Goal: Task Accomplishment & Management: Manage account settings

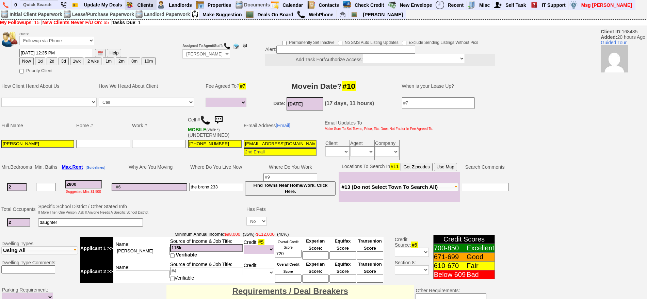
select select
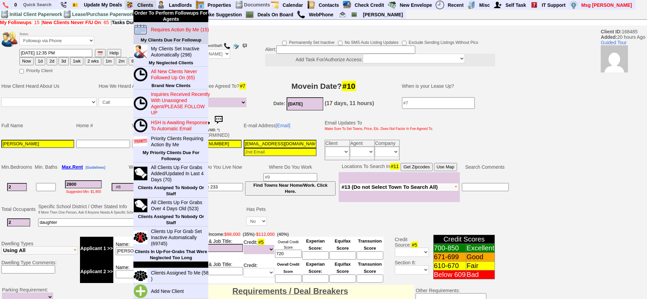
click at [157, 31] on blink "Requires Action By Me (15)" at bounding box center [180, 29] width 58 height 5
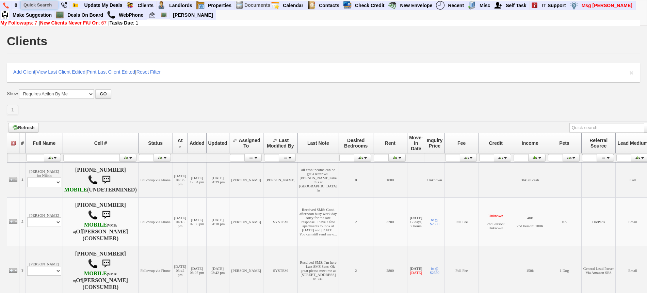
click at [50, 7] on input "text" at bounding box center [39, 5] width 37 height 9
click at [48, 4] on input "cedar st" at bounding box center [39, 5] width 37 height 9
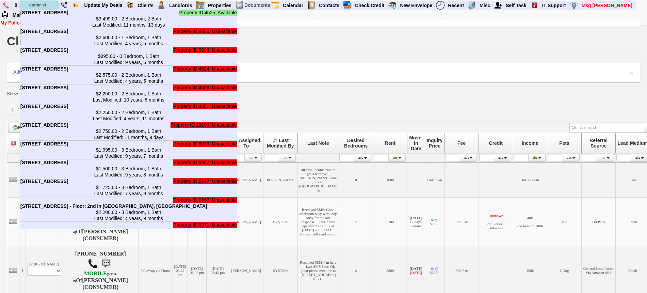
click at [49, 4] on input "cedar st" at bounding box center [39, 5] width 37 height 9
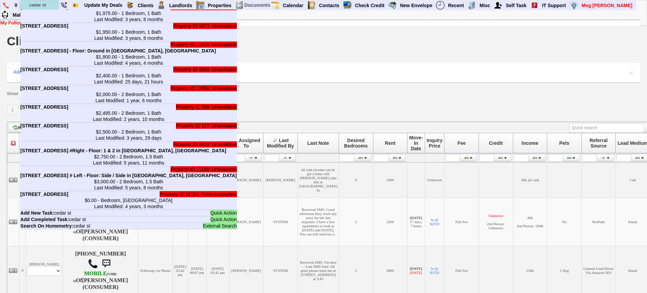
scroll to position [299, 0]
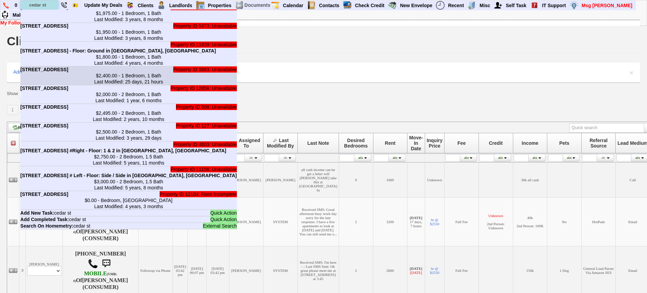
type input "cedar st"
click at [115, 85] on center "$2,400.00 - 1 Bedroom, 1 Bath Last Modified: 25 days, 21 hours" at bounding box center [128, 79] width 217 height 12
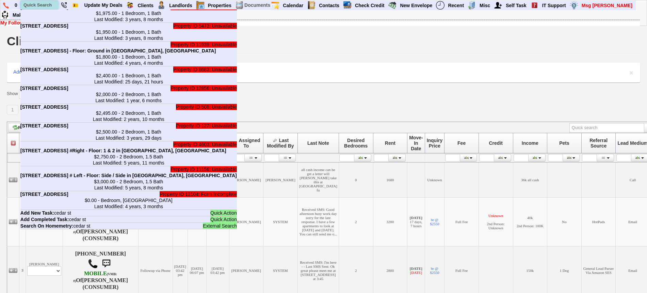
click at [43, 6] on input "text" at bounding box center [39, 5] width 37 height 9
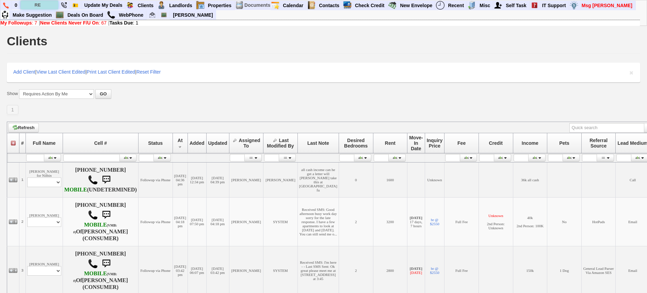
scroll to position [0, 0]
click at [51, 5] on input "REFERRA" at bounding box center [39, 5] width 37 height 9
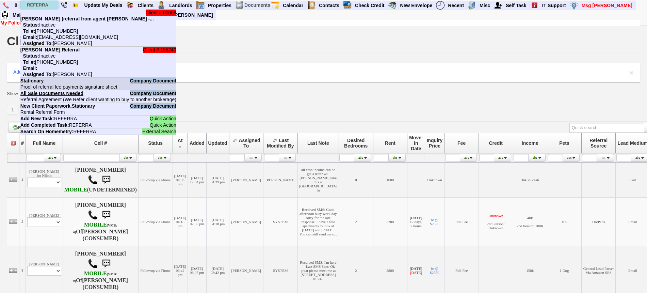
type input "REFERRA"
click at [118, 81] on nobr "Stationary Proof of referral fee payments signature sheet" at bounding box center [68, 84] width 97 height 12
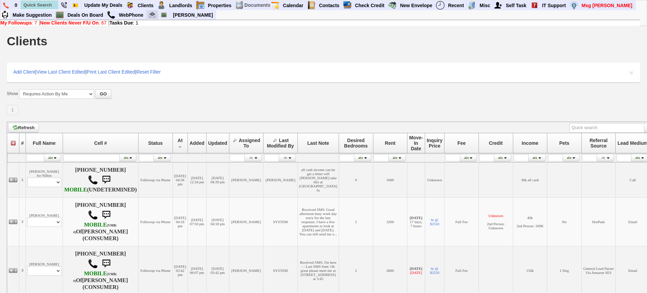
click at [153, 17] on img at bounding box center [153, 15] width 6 height 6
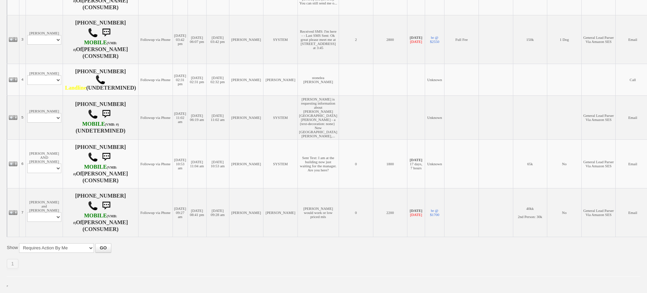
scroll to position [256, 0]
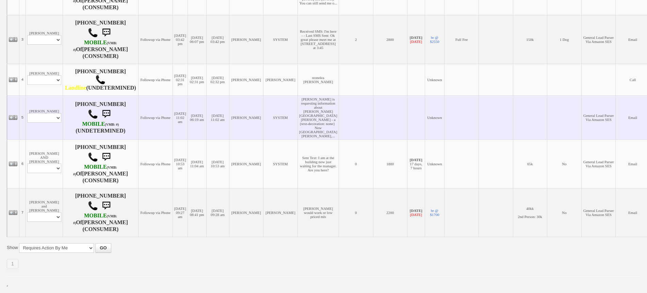
click at [57, 131] on td "Celines Almonte Profile Edit Print Email Externally (Will Not Be Tracked In CRM…" at bounding box center [44, 117] width 37 height 44
click at [51, 95] on td "Celines Almonte Profile Edit Print Email Externally (Will Not Be Tracked In CRM…" at bounding box center [44, 117] width 37 height 44
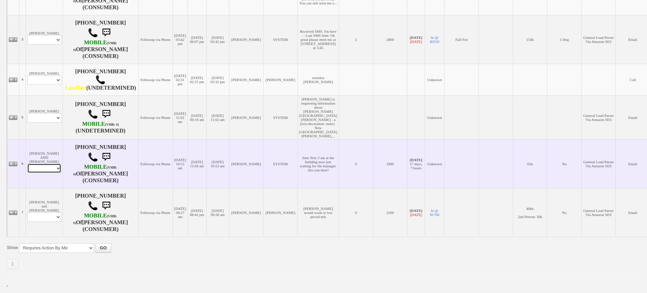
click at [47, 168] on select "Profile Edit Print Email Externally (Will Not Be Tracked In CRM) Closed Deals" at bounding box center [44, 168] width 34 height 10
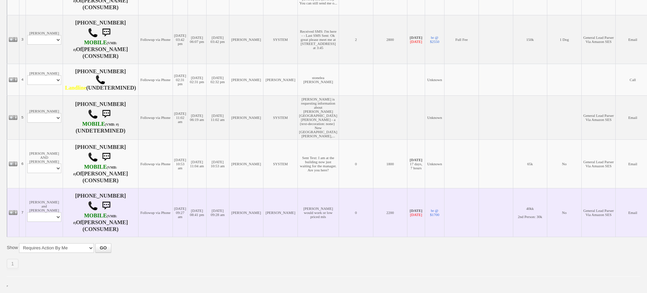
click at [318, 193] on td "[PERSON_NAME] would work or low priced mls" at bounding box center [318, 212] width 41 height 49
click at [34, 218] on select "Profile Edit Print Email Externally (Will Not Be Tracked In CRM) Closed Deals" at bounding box center [44, 217] width 34 height 10
select select "ChangeURL,/crm/custom/edit_client_form.php?redirect=%2Fcrm%2Fclients.php&id=135…"
click at [27, 212] on select "Profile Edit Print Email Externally (Will Not Be Tracked In CRM) Closed Deals" at bounding box center [44, 217] width 34 height 10
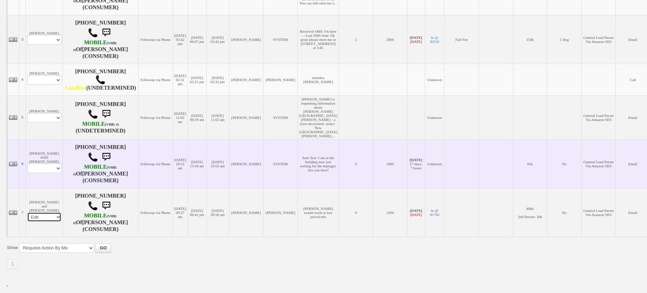
select select
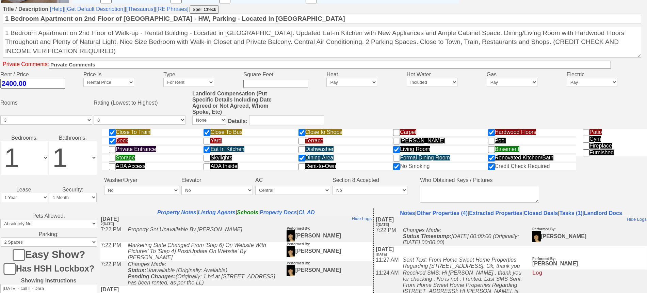
click at [647, 252] on html "0 Bookmark This Page Organize Update My Deals Clients Add New Client" at bounding box center [323, 78] width 647 height 557
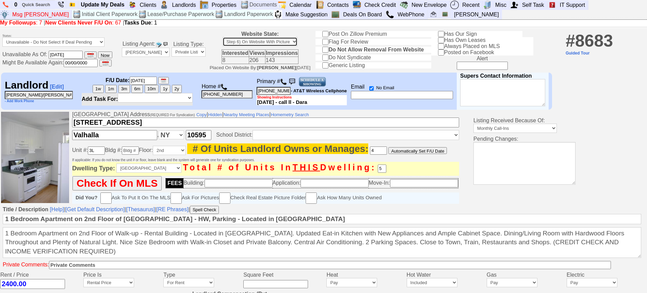
click at [243, 40] on select "Step 1) Requires Initial Approval For Marketing Step 2) Initial Approval Receiv…" at bounding box center [260, 41] width 75 height 9
select select "Step 7) Delete From Website"
click at [229, 38] on select "Step 1) Requires Initial Approval For Marketing Step 2) Initial Approval Receiv…" at bounding box center [260, 41] width 75 height 9
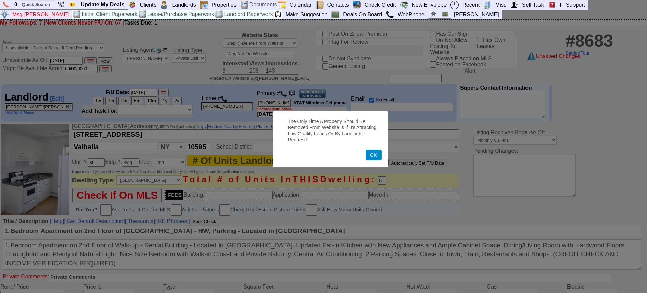
click at [370, 153] on button "OK" at bounding box center [374, 155] width 16 height 11
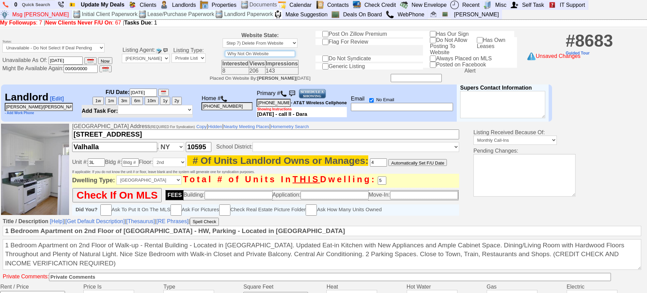
click at [281, 54] on input "text" at bounding box center [260, 54] width 70 height 6
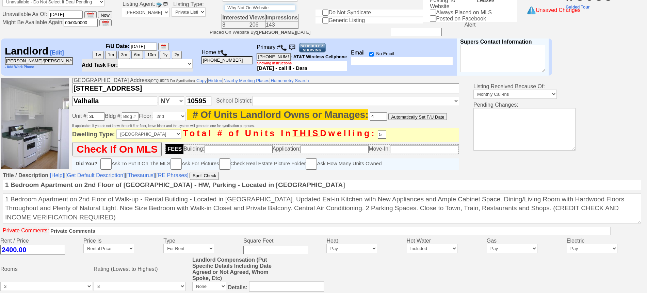
scroll to position [43, 0]
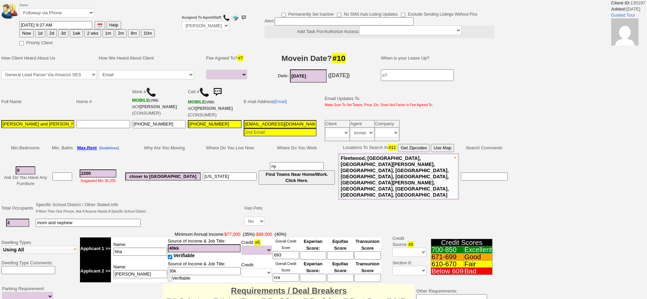
select select
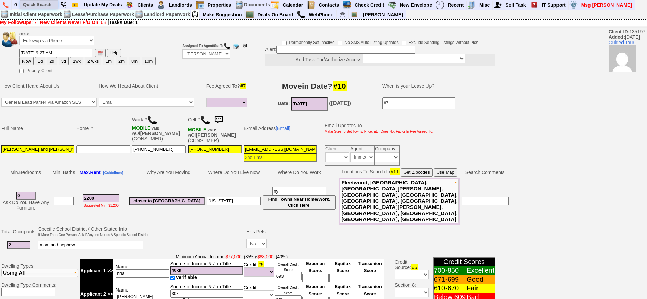
click at [45, 7] on input "text" at bounding box center [38, 4] width 37 height 9
click at [53, 5] on input "9148066213" at bounding box center [38, 4] width 37 height 9
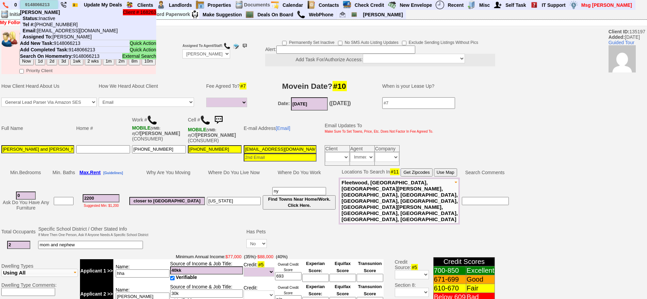
click at [33, 2] on input "9148066213" at bounding box center [38, 4] width 37 height 9
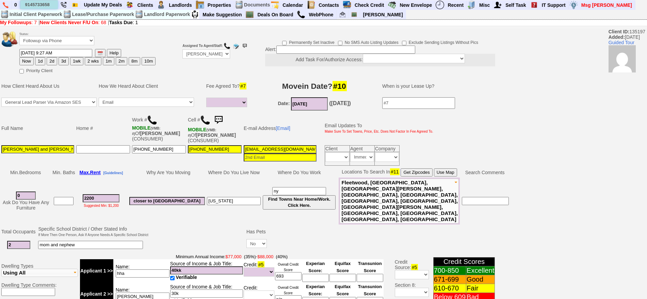
click at [53, 4] on input "9145733658" at bounding box center [38, 4] width 37 height 9
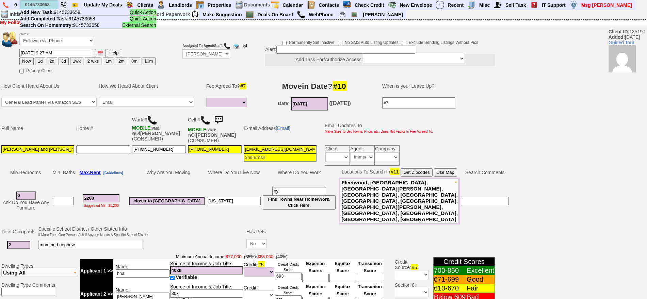
click at [41, 4] on input "9145733658" at bounding box center [38, 4] width 37 height 9
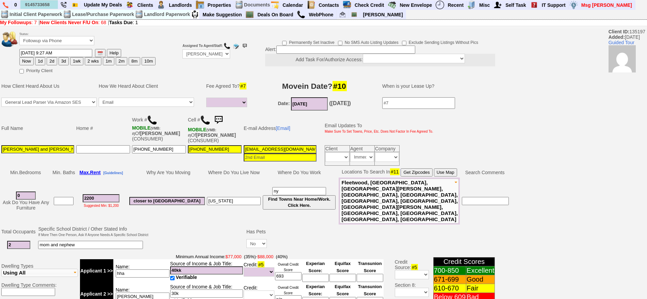
click at [106, 131] on td "Home #" at bounding box center [103, 128] width 56 height 32
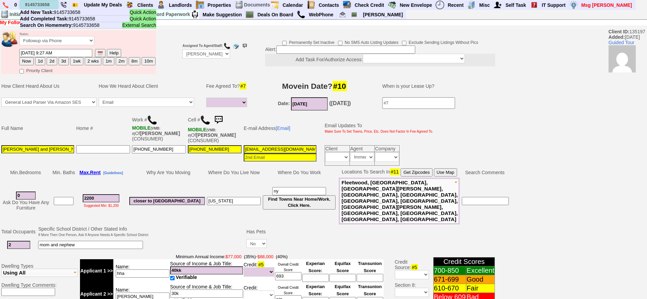
click at [44, 7] on input "9145733658" at bounding box center [38, 4] width 37 height 9
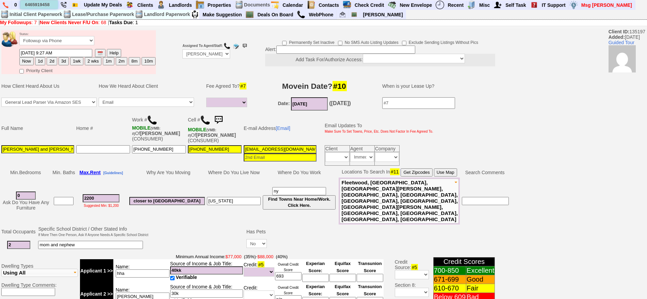
click at [50, 5] on input "6465919458" at bounding box center [38, 4] width 37 height 9
click at [53, 4] on input "6465919458" at bounding box center [38, 4] width 37 height 9
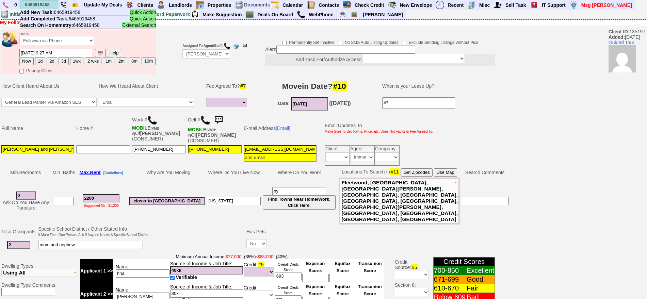
click at [42, 0] on input "6465919458" at bounding box center [38, 4] width 37 height 9
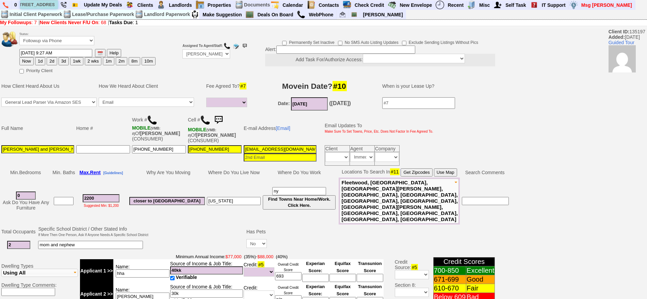
scroll to position [0, 10]
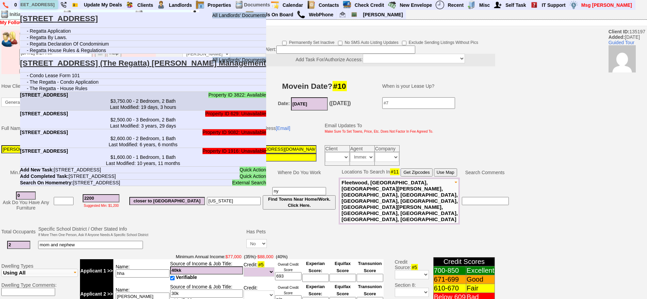
type input "123 mamaroneck ave"
click at [110, 102] on center "$3,750.00 - 2 Bedroom, 2 Bath Last Modified: 19 days, 3 hours" at bounding box center [143, 104] width 246 height 12
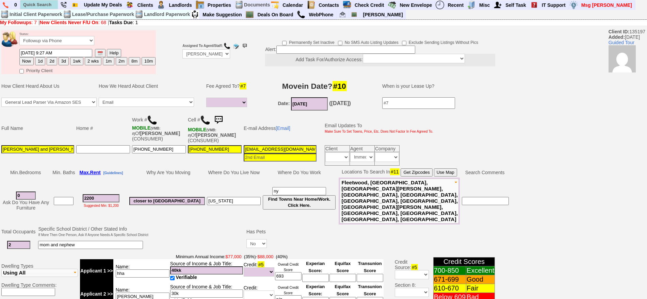
scroll to position [0, 0]
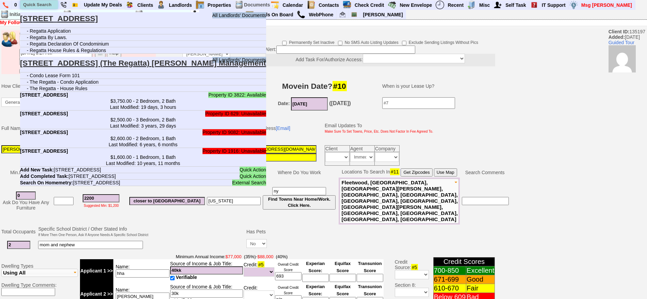
click at [41, 3] on input "text" at bounding box center [38, 4] width 37 height 9
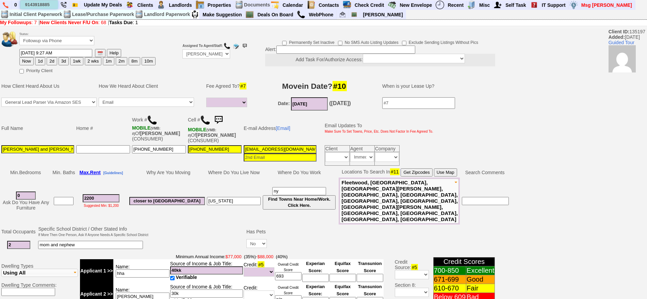
click at [56, 3] on input "9143918885" at bounding box center [38, 4] width 37 height 9
click at [51, 5] on input "9143918885" at bounding box center [38, 4] width 37 height 9
type input "9143918885"
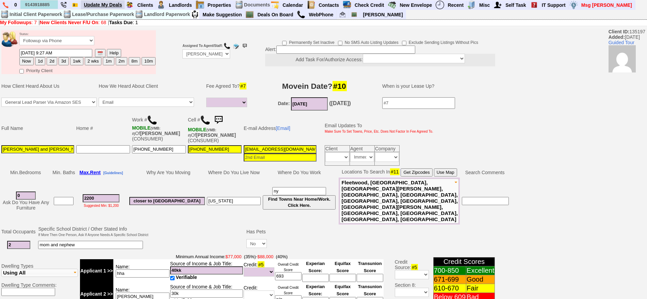
click at [105, 1] on link "Update My Deals" at bounding box center [103, 4] width 44 height 9
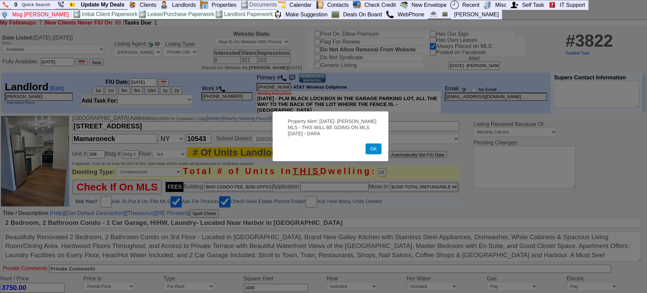
click at [373, 149] on button "OK" at bounding box center [374, 148] width 16 height 11
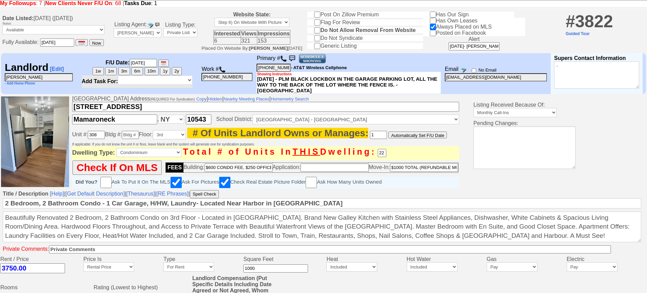
scroll to position [85, 0]
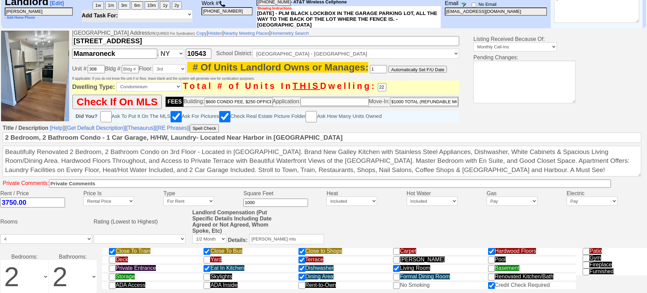
click at [16, 203] on input "3750.00" at bounding box center [32, 203] width 65 height 10
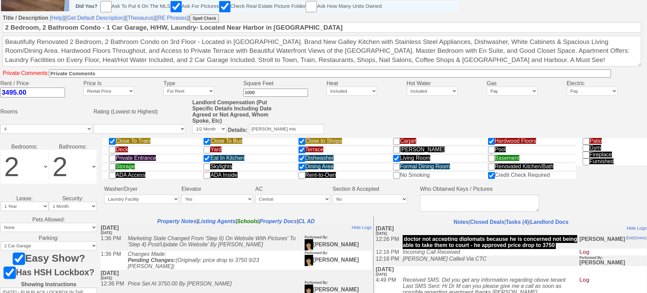
scroll to position [273, 0]
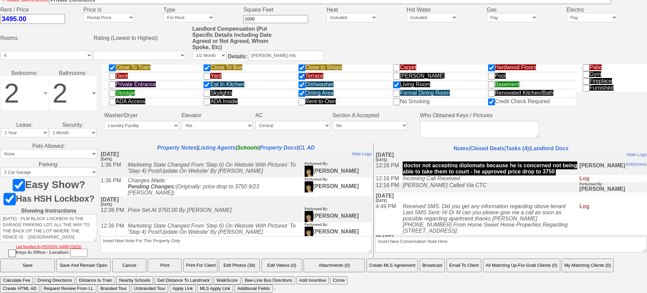
type input "3495.00"
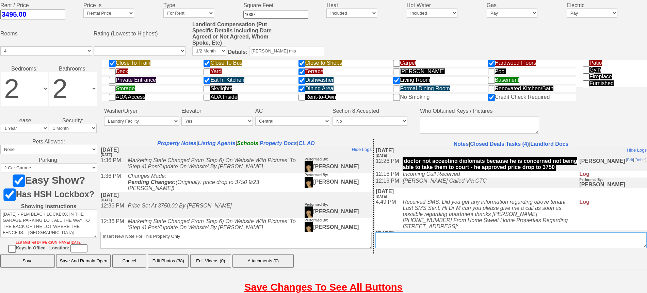
click at [450, 239] on textarea "Insert New Conversation Note Here" at bounding box center [511, 240] width 271 height 16
type textarea "18 MONTH LEASE PRICE DROP TO 3495 PER [PERSON_NAME]"
click at [71, 260] on input "Save And Remain Open" at bounding box center [83, 261] width 54 height 14
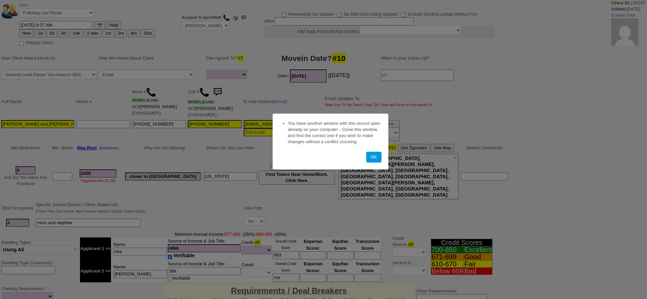
select select
click at [373, 162] on button "OK" at bounding box center [373, 157] width 15 height 11
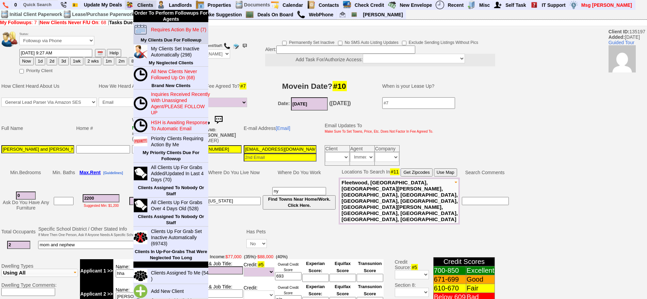
click at [160, 29] on blink "Requires Action By Me (7)" at bounding box center [179, 29] width 56 height 5
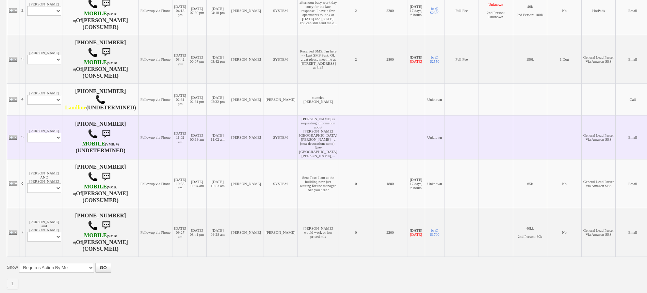
scroll to position [43, 0]
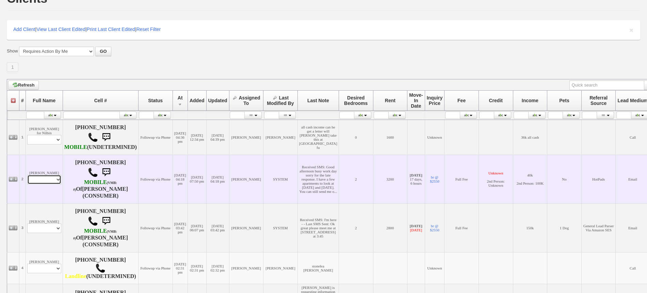
click at [49, 184] on select "Profile Edit Print Email Externally (Will Not Be Tracked In CRM) Closed Deals" at bounding box center [44, 180] width 34 height 10
select select "ChangeURL,/crm/custom/edit_client_form.php?redirect=%2Fcrm%2Fclients.php&id=490…"
click at [27, 183] on select "Profile Edit Print Email Externally (Will Not Be Tracked In CRM) Closed Deals" at bounding box center [44, 180] width 34 height 10
select select
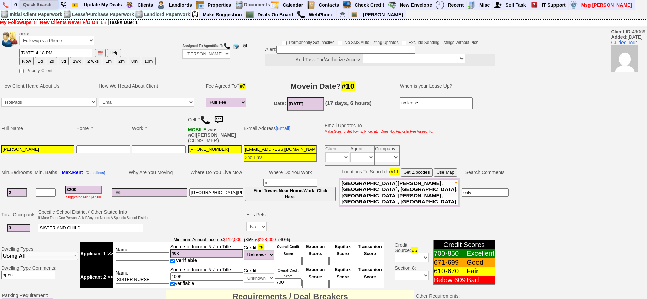
click at [32, 5] on input "text" at bounding box center [38, 4] width 37 height 9
paste input "(646) 591 9458"
type input "(646) 591 9458"
click at [219, 119] on img at bounding box center [219, 120] width 14 height 14
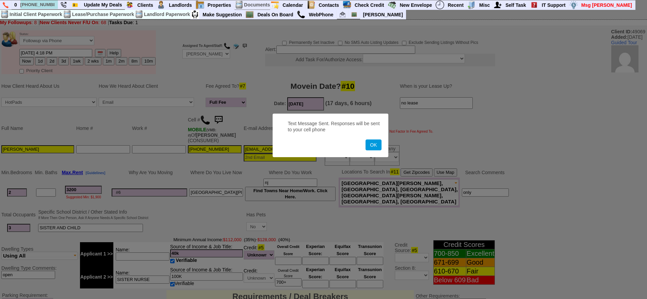
click at [366, 140] on button "OK" at bounding box center [374, 145] width 16 height 11
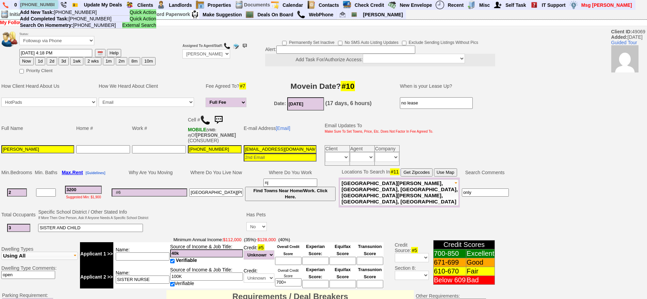
click at [40, 5] on input "(646) 591 9458" at bounding box center [38, 4] width 37 height 9
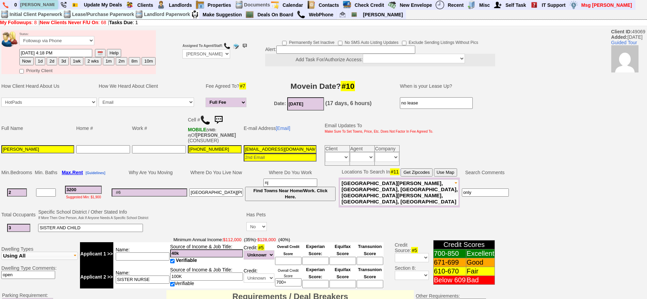
type input "rosa tirado"
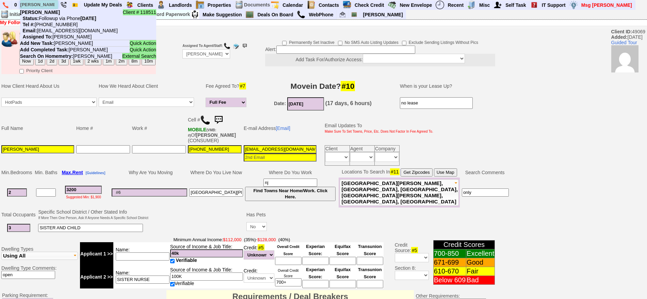
click at [51, 5] on input "rosa tirado" at bounding box center [38, 4] width 37 height 9
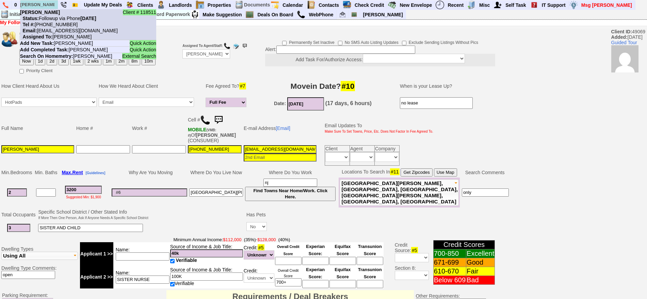
click at [54, 20] on nobr "Status: Followup via Phone Tuesday, October 14th, 2025" at bounding box center [58, 18] width 76 height 5
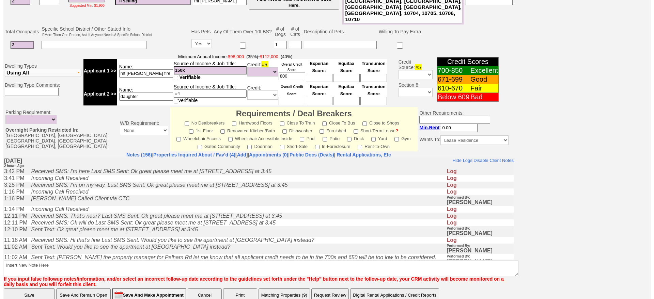
scroll to position [206, 0]
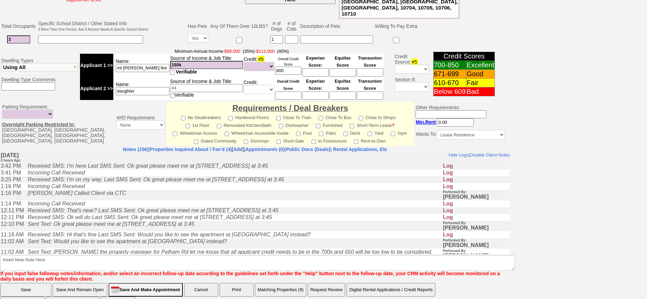
click at [304, 283] on button "Matching Properties (9)" at bounding box center [280, 290] width 51 height 14
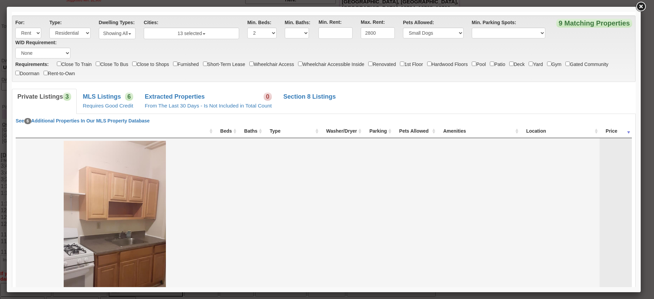
scroll to position [17, 0]
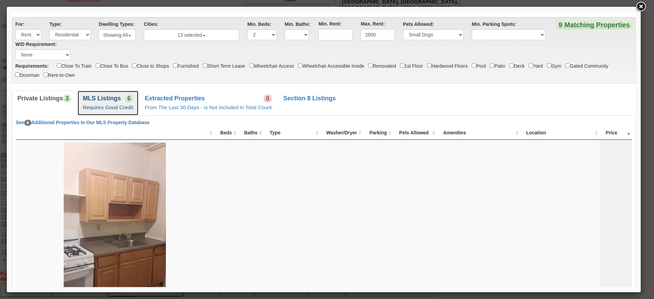
click at [105, 111] on link "MLS Listings 6 Requires Good Credit" at bounding box center [107, 103] width 61 height 25
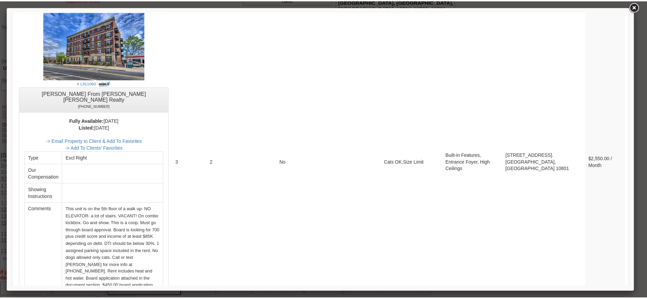
scroll to position [1550, 0]
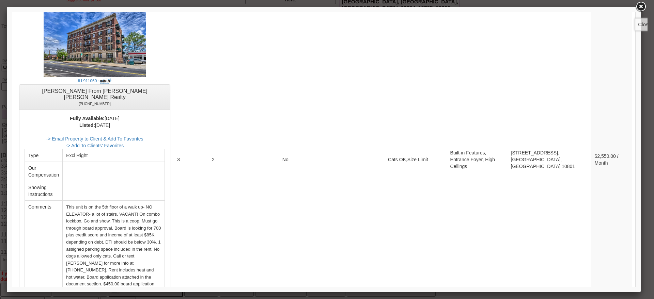
click at [643, 5] on link at bounding box center [641, 7] width 12 height 12
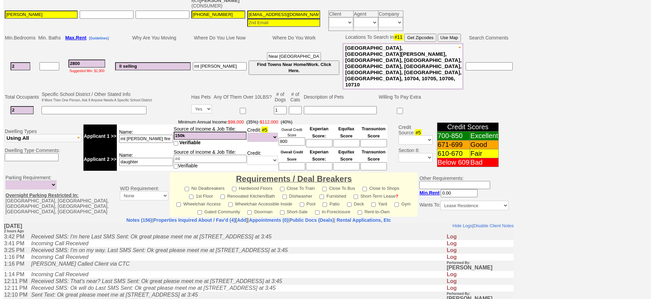
scroll to position [206, 0]
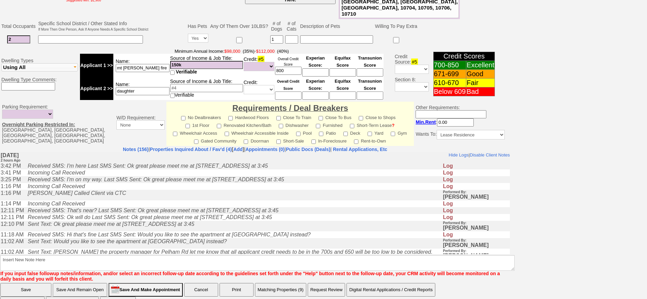
click at [302, 283] on button "Matching Properties (9)" at bounding box center [280, 290] width 51 height 14
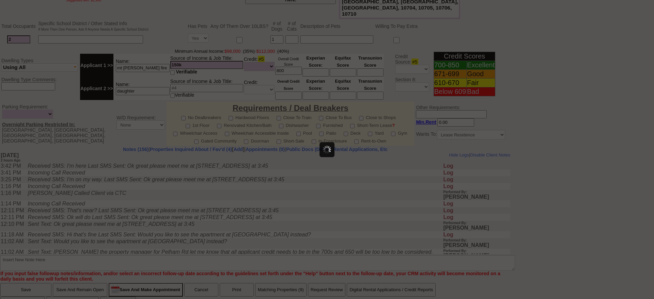
select select
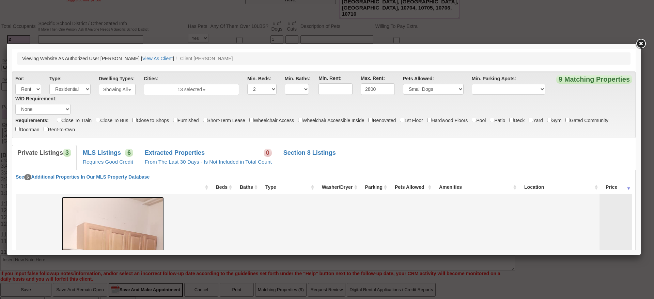
click at [118, 204] on img at bounding box center [113, 288] width 102 height 182
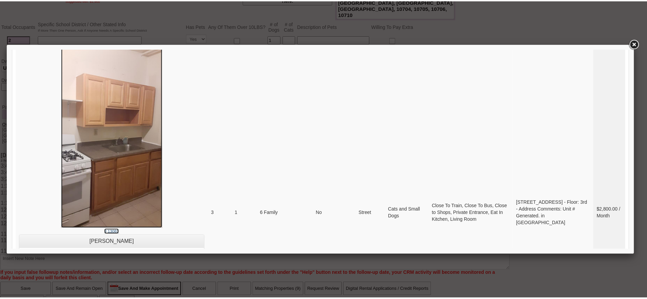
scroll to position [170, 0]
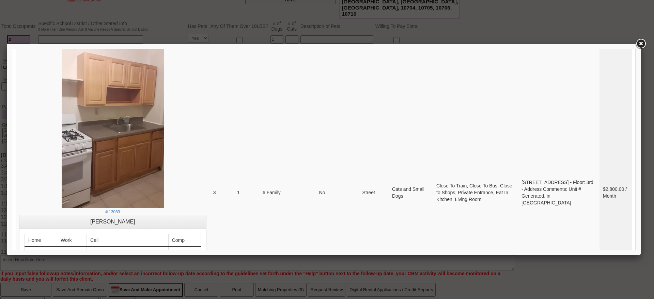
click at [646, 43] on link at bounding box center [641, 44] width 12 height 12
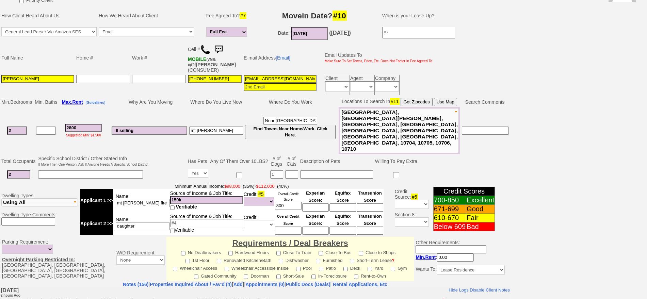
scroll to position [0, 0]
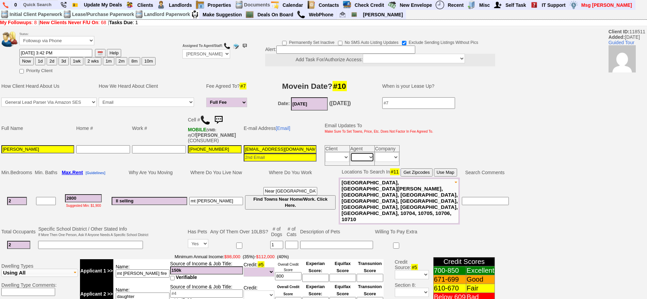
click at [363, 160] on select "Immediately Daily" at bounding box center [362, 158] width 24 height 10
select select "Immediately"
click at [350, 153] on select "Immediately Daily" at bounding box center [362, 158] width 24 height 10
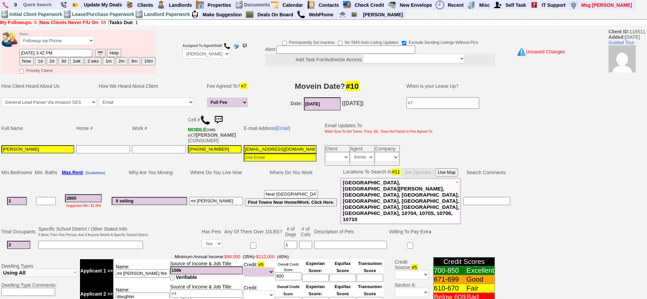
drag, startPoint x: 90, startPoint y: 187, endPoint x: 51, endPoint y: 191, distance: 38.7
click at [51, 191] on tr "2 2800 Suggested Min: $1,900 ll selling mt vernon Near pelham Find Towns Near H…" at bounding box center [255, 201] width 511 height 47
type input "2"
type input "3000"
click at [62, 61] on button "3d" at bounding box center [64, 61] width 10 height 8
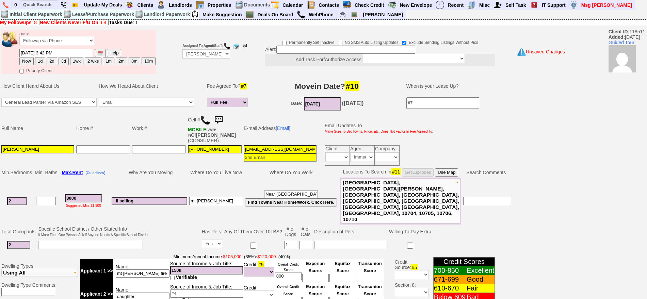
type input "10/17/2025 05:44 PM"
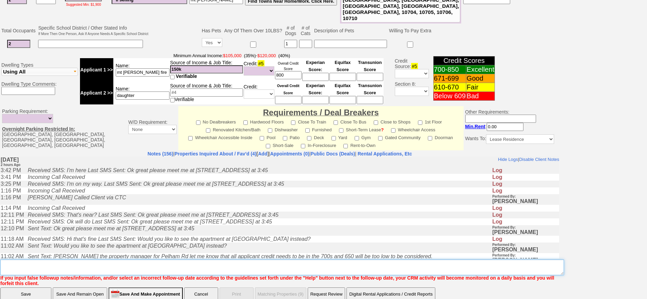
click at [272, 260] on textarea "Insert New Note Here" at bounding box center [282, 268] width 564 height 16
type textarea "check on higher priced fu"
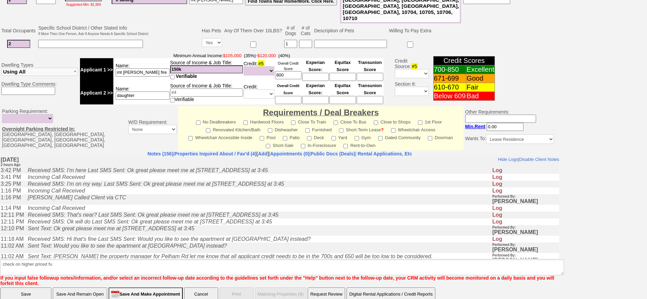
click input "Save" at bounding box center [25, 295] width 51 height 14
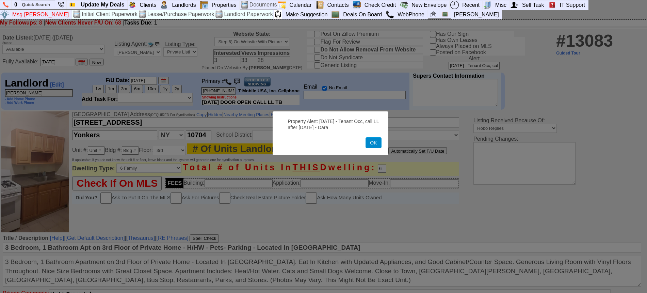
click at [368, 145] on button "OK" at bounding box center [374, 142] width 16 height 11
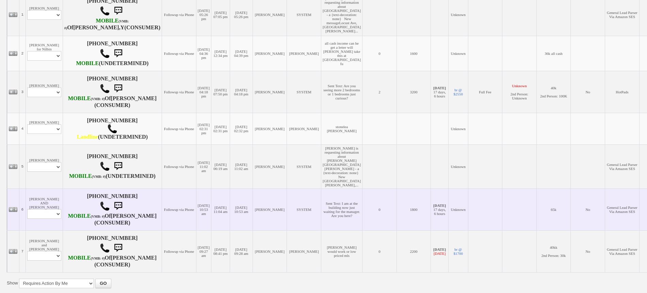
scroll to position [261, 0]
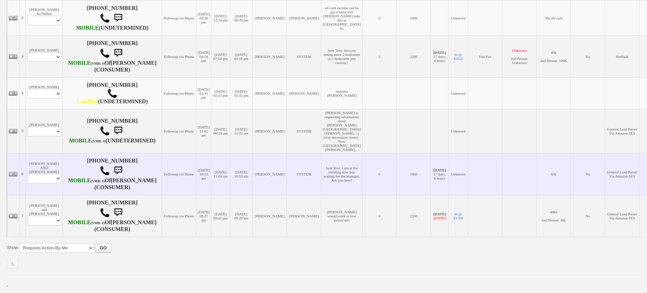
click at [47, 172] on td "MARIE AND BRUCE DALEY Profile Edit Print Email Externally (Will Not Be Tracked …" at bounding box center [44, 174] width 37 height 42
click at [46, 174] on select "Profile Edit Print Email Externally (Will Not Be Tracked In CRM) Closed Deals" at bounding box center [44, 179] width 34 height 10
select select "ChangeURL,/crm/custom/edit_client_form.php?redirect=%2Fcrm%2Fclients.php&id=168…"
click at [27, 174] on select "Profile Edit Print Email Externally (Will Not Be Tracked In CRM) Closed Deals" at bounding box center [44, 179] width 34 height 10
select select
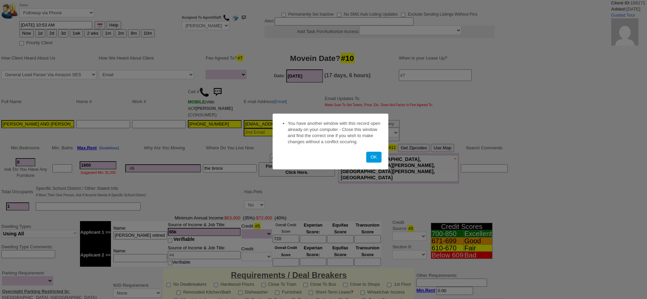
select select
click at [375, 156] on button "OK" at bounding box center [373, 157] width 15 height 11
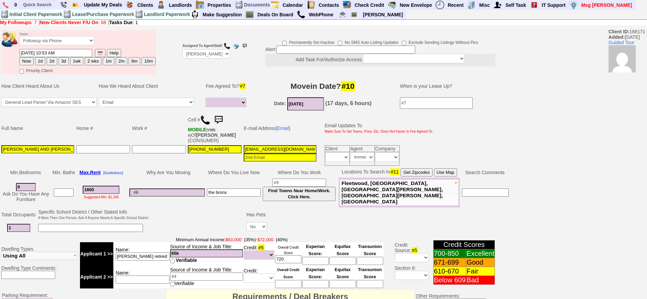
click at [224, 119] on img at bounding box center [219, 120] width 14 height 14
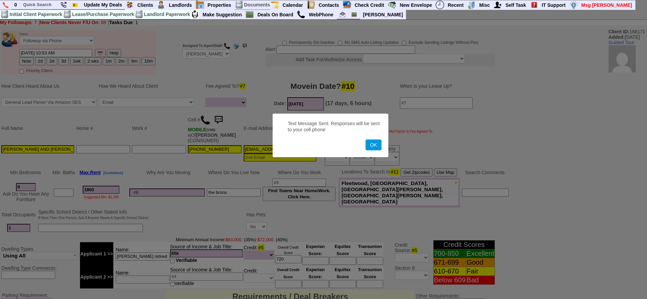
click at [366, 140] on button "OK" at bounding box center [374, 145] width 16 height 11
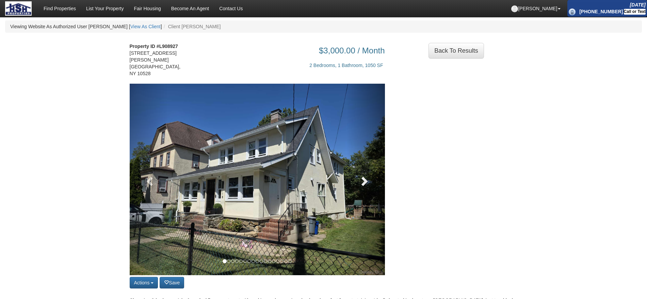
click at [362, 176] on span at bounding box center [364, 181] width 10 height 10
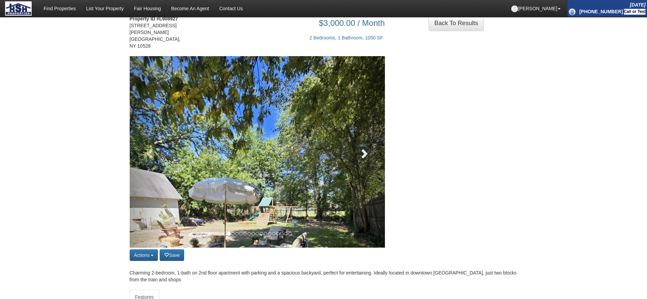
scroll to position [43, 0]
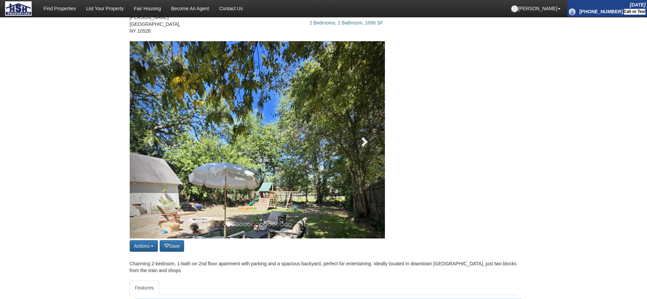
click at [363, 137] on span at bounding box center [364, 142] width 10 height 10
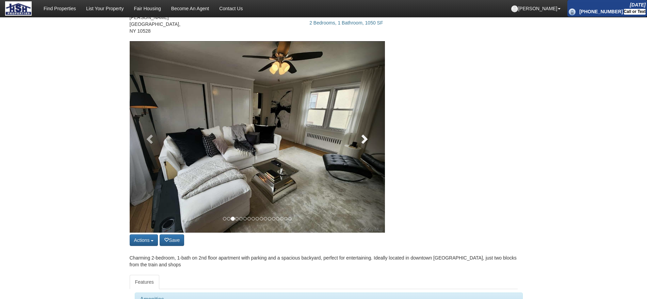
click at [363, 133] on link at bounding box center [366, 137] width 38 height 192
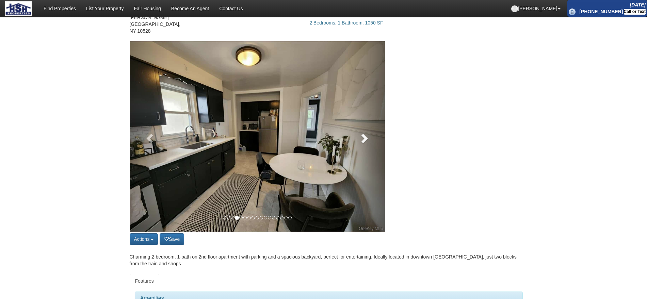
click at [363, 133] on link at bounding box center [366, 136] width 38 height 191
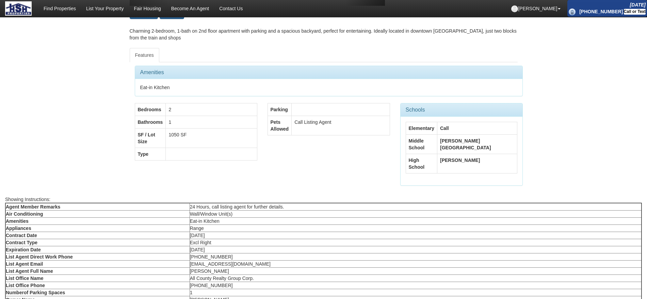
scroll to position [256, 0]
